Goal: Information Seeking & Learning: Understand process/instructions

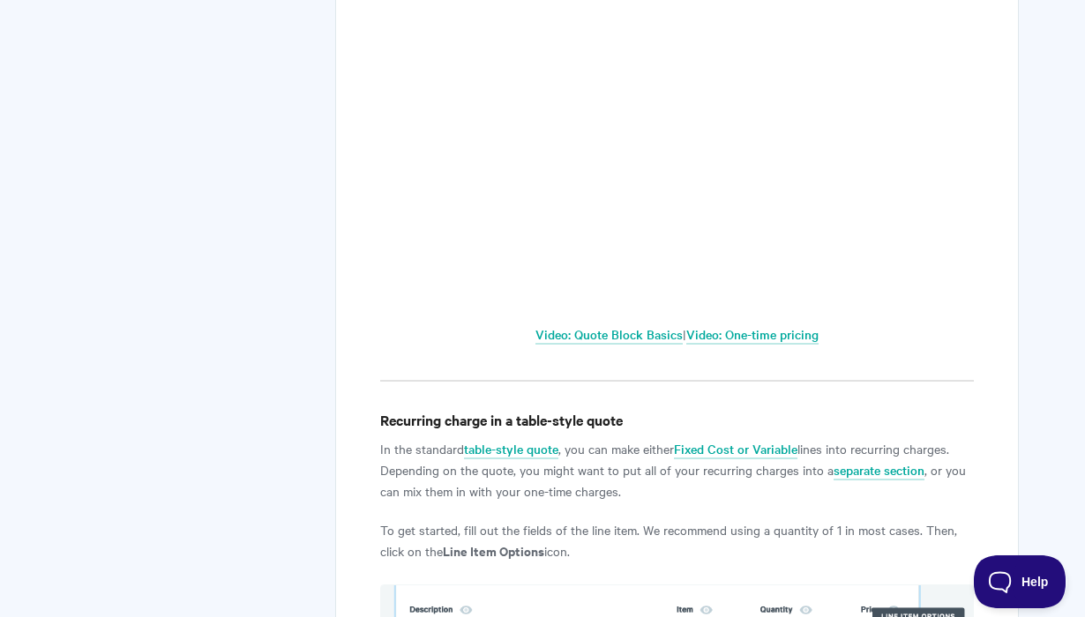
scroll to position [786, 0]
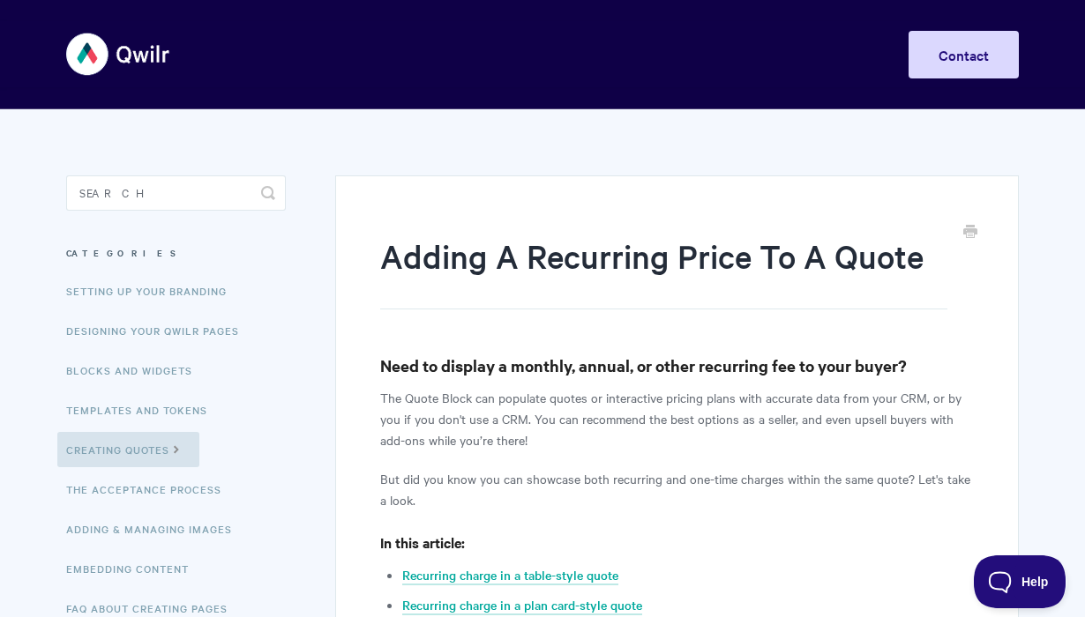
click at [146, 53] on img at bounding box center [118, 54] width 105 height 66
